Goal: Check status

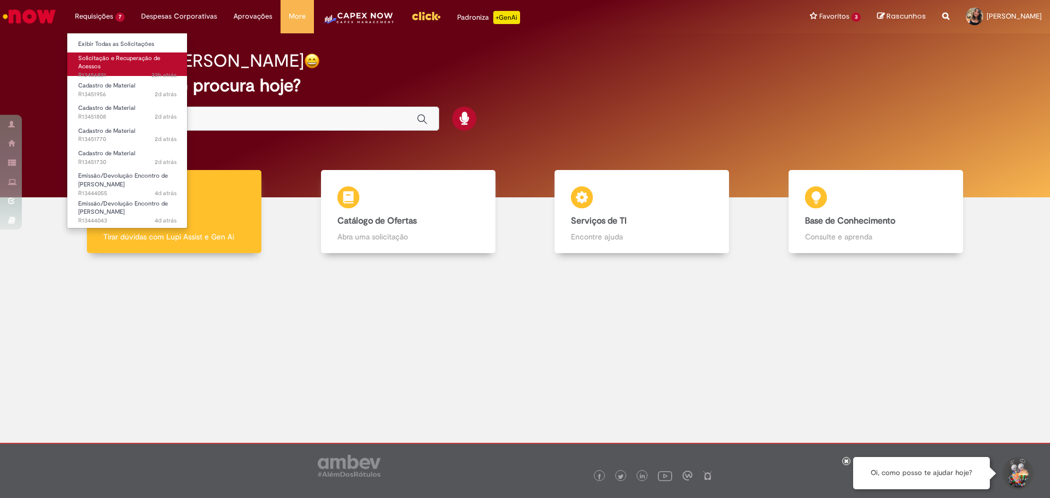
click at [127, 56] on span "Solicitação e Recuperação de Acessos" at bounding box center [119, 62] width 82 height 17
